Goal: Task Accomplishment & Management: Manage account settings

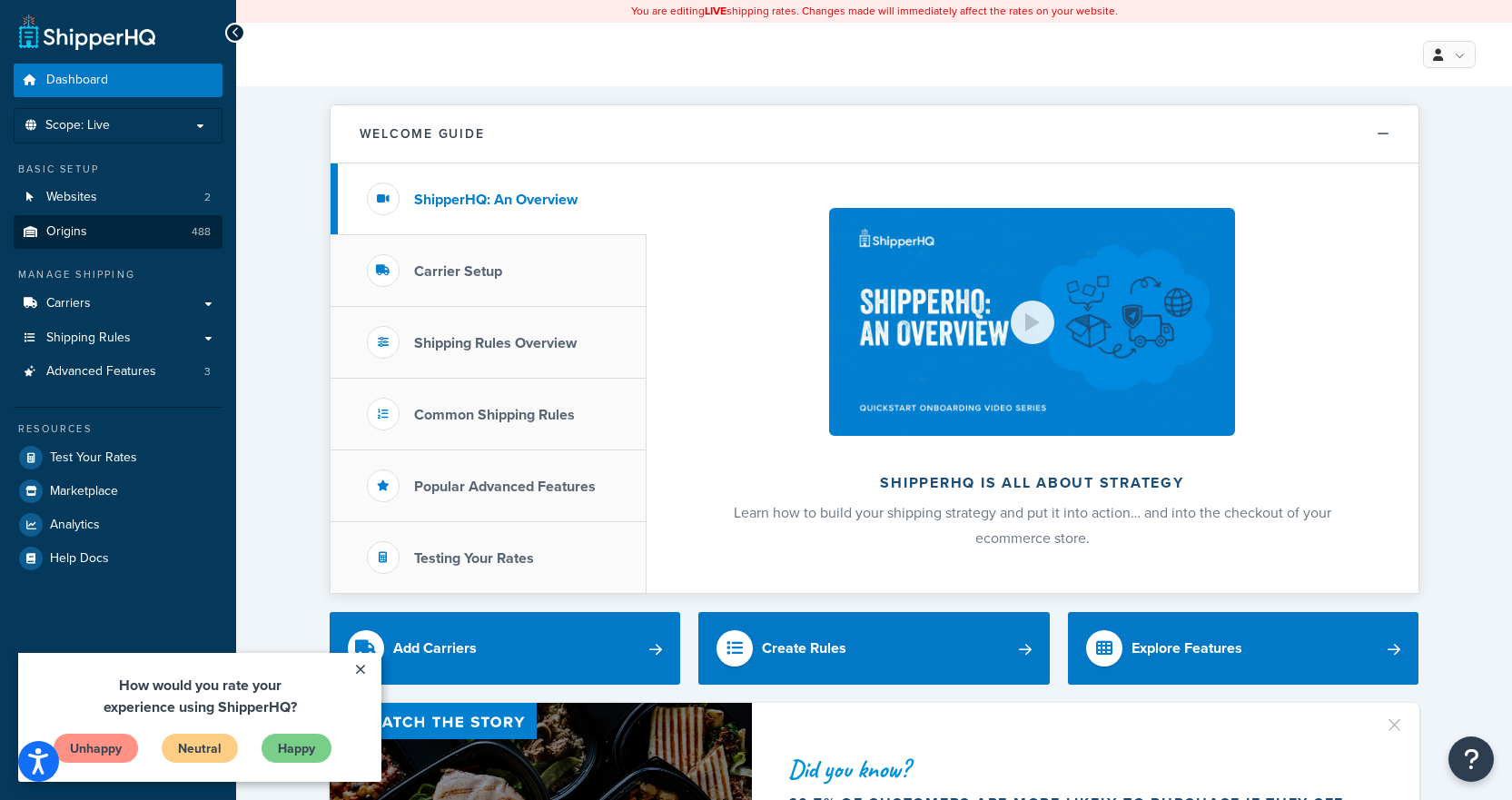
click at [96, 230] on link "Origins 488" at bounding box center [118, 232] width 209 height 34
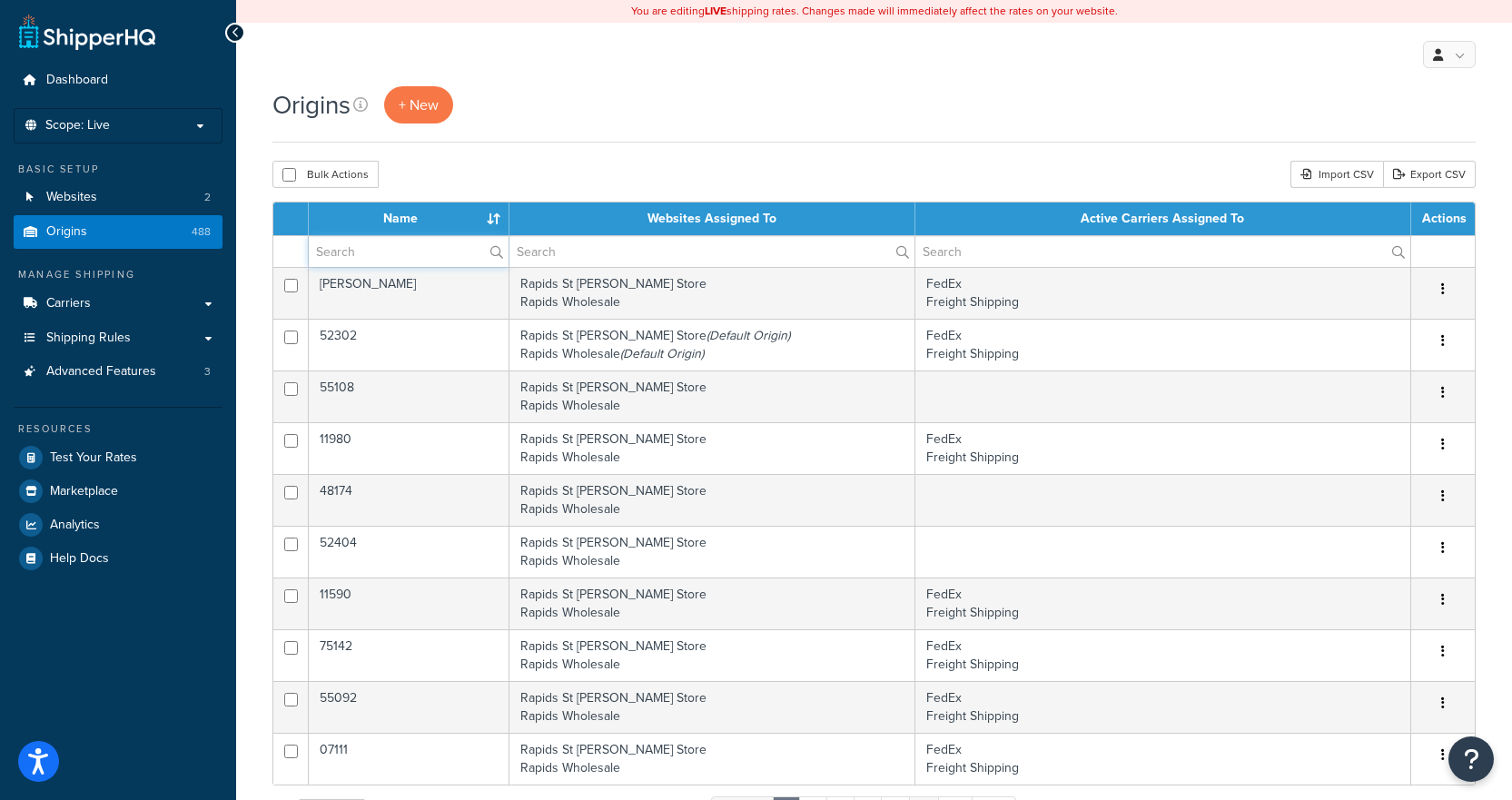
click at [429, 255] on input "text" at bounding box center [409, 251] width 200 height 31
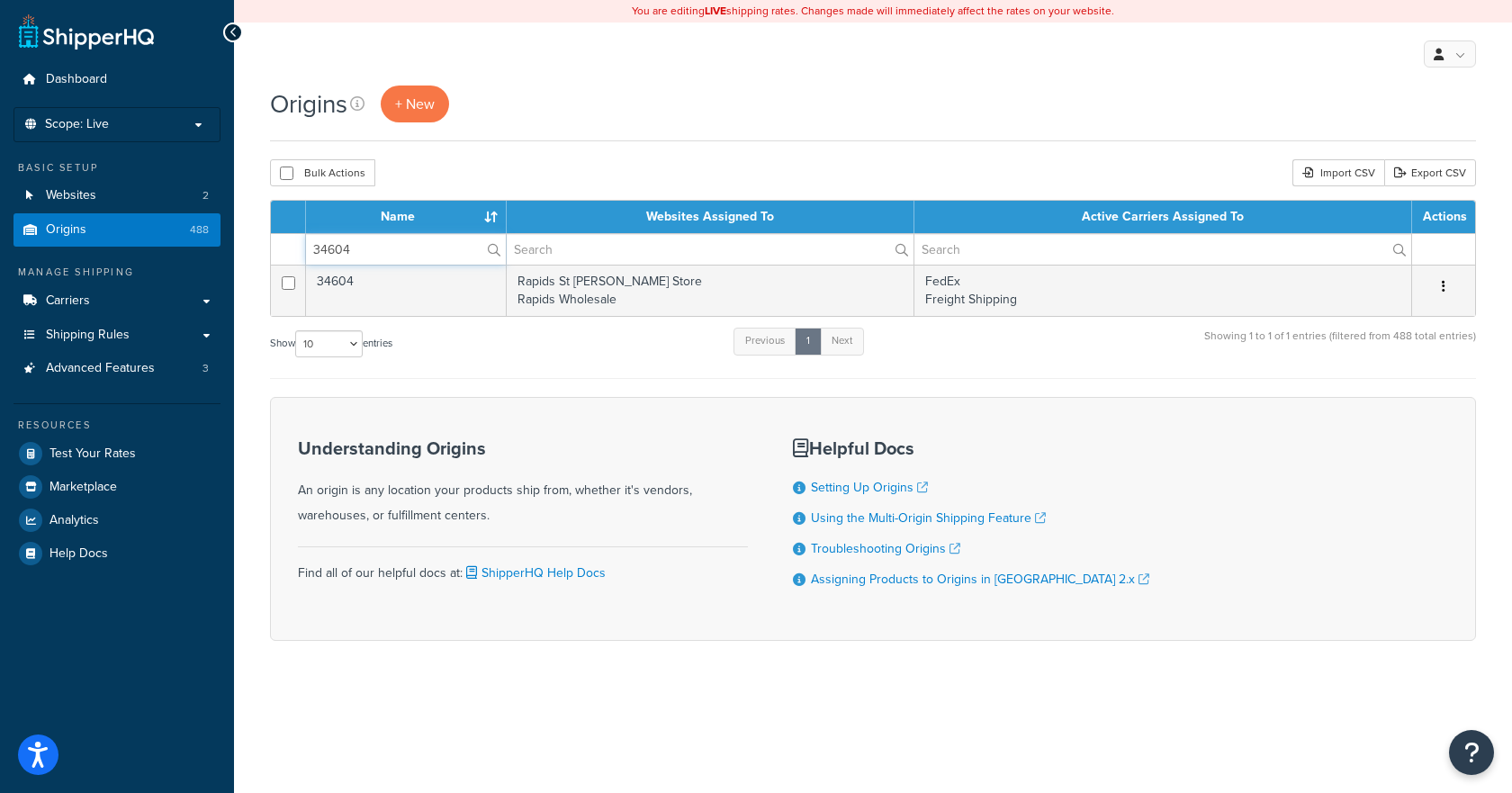
type input "34604"
click at [82, 333] on span "Shipping Rules" at bounding box center [87, 335] width 83 height 15
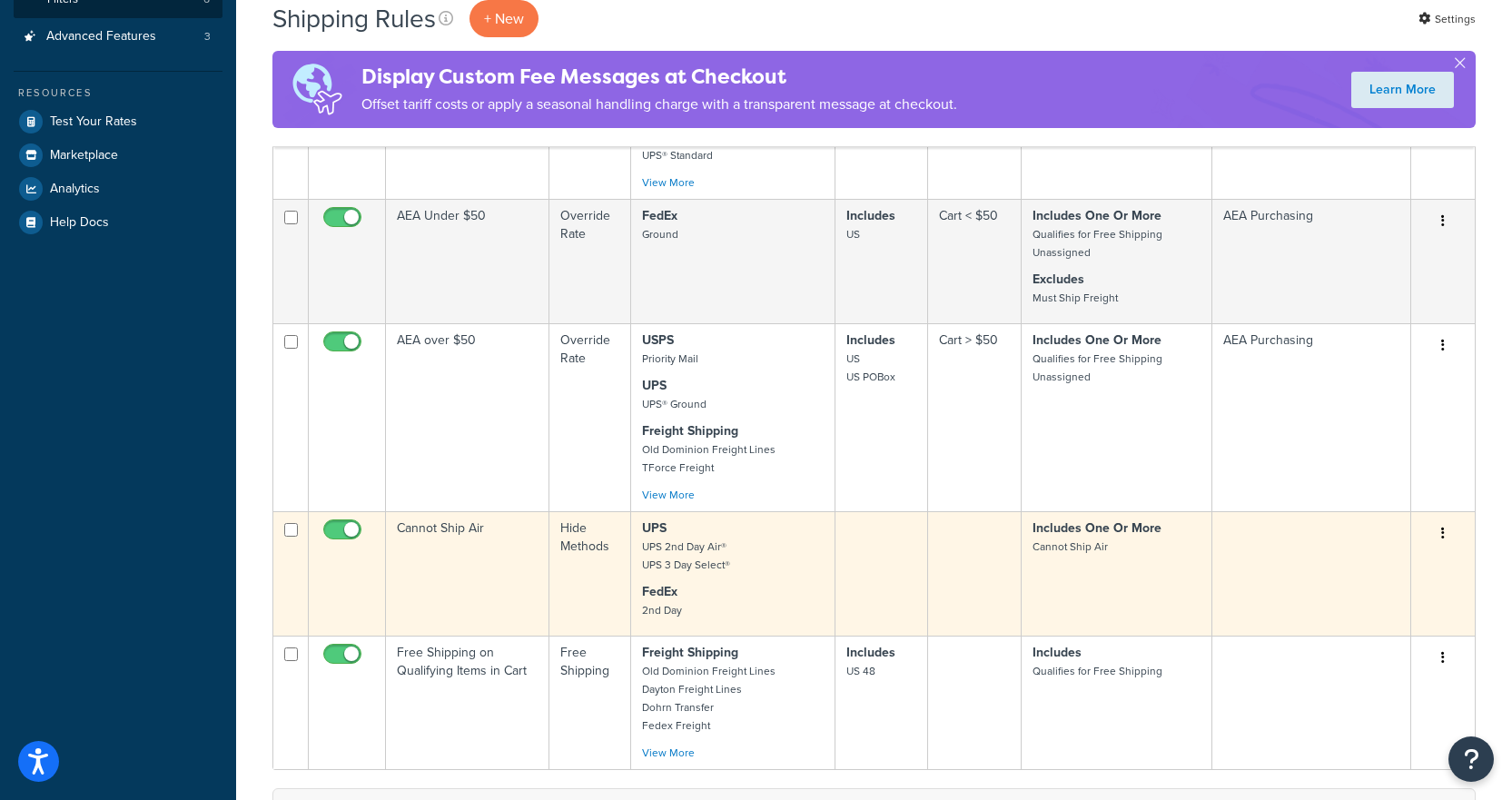
scroll to position [272, 0]
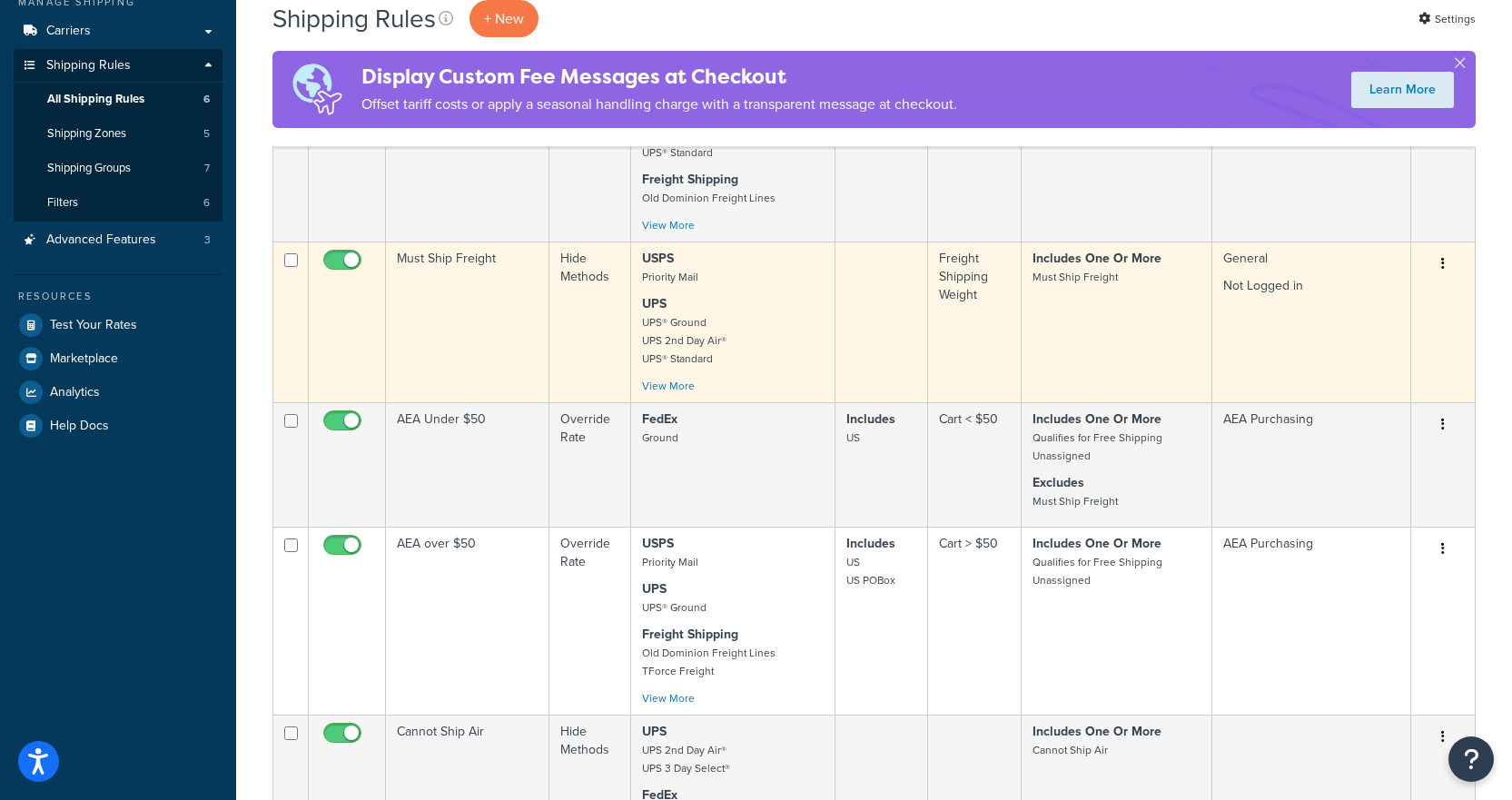
click at [746, 323] on p "UPS UPS® Ground UPS 2nd Day Air® UPS® Standard" at bounding box center [733, 330] width 182 height 72
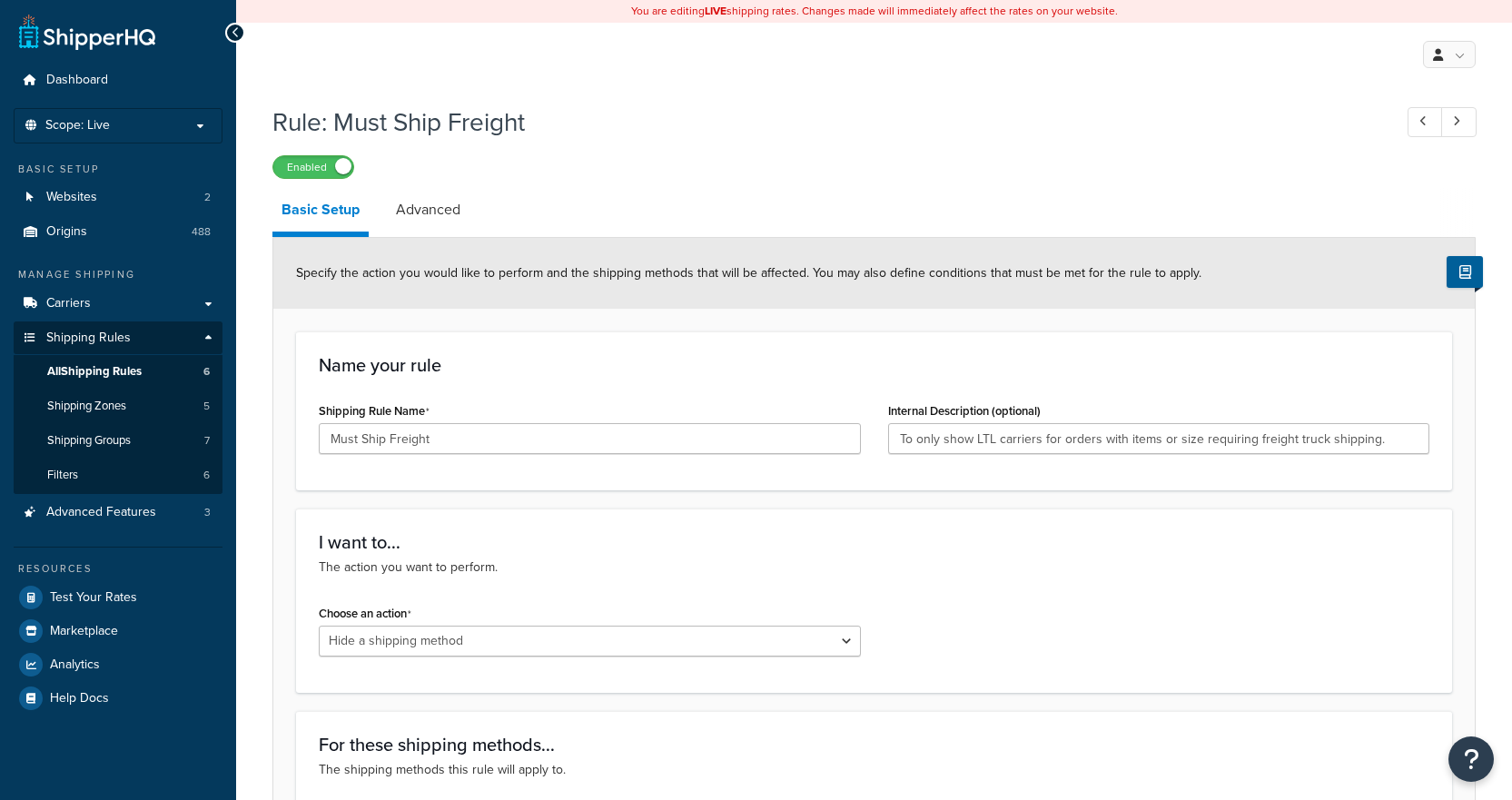
select select "HIDE"
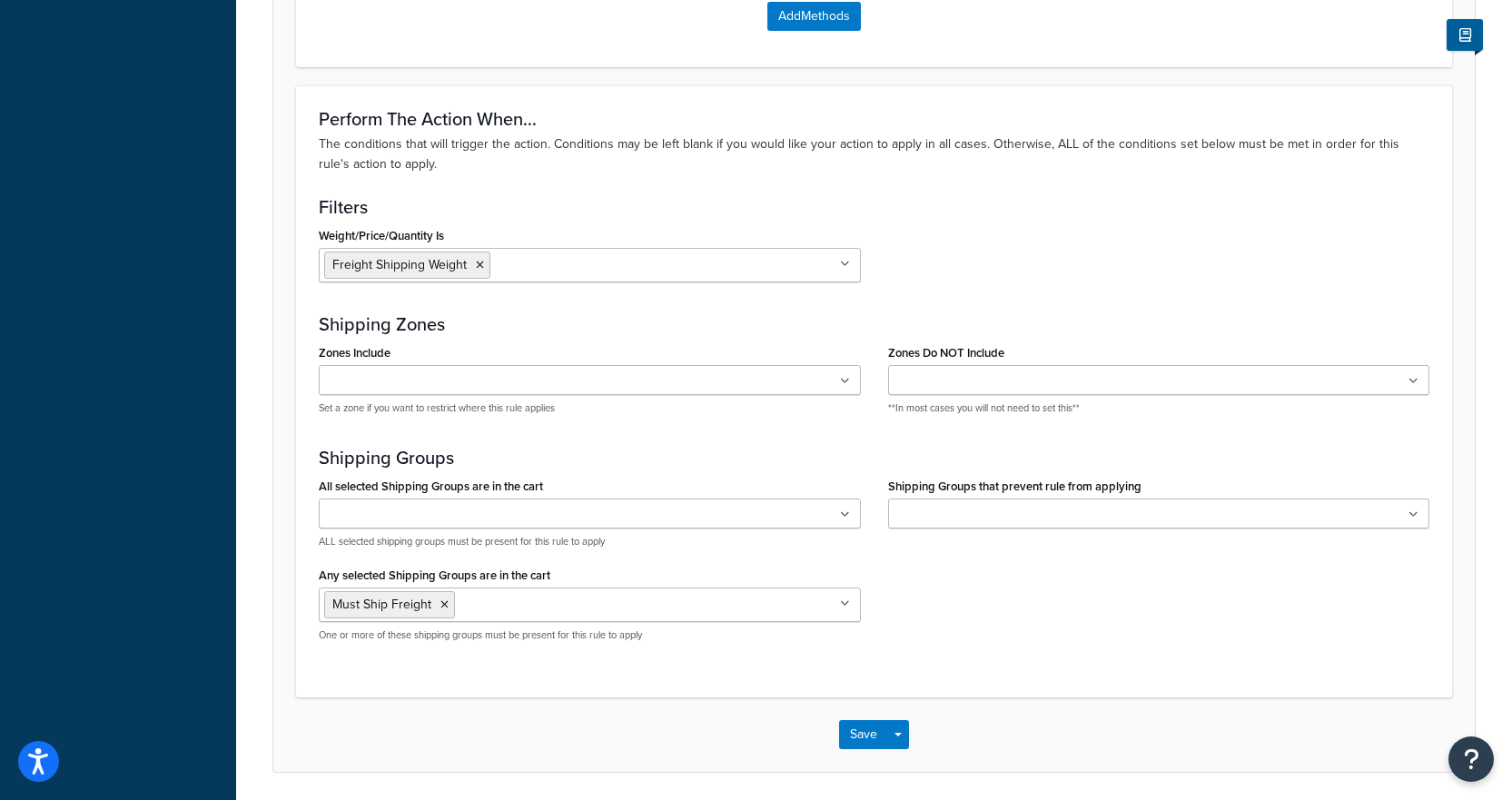
scroll to position [1271, 0]
